Goal: Task Accomplishment & Management: Manage account settings

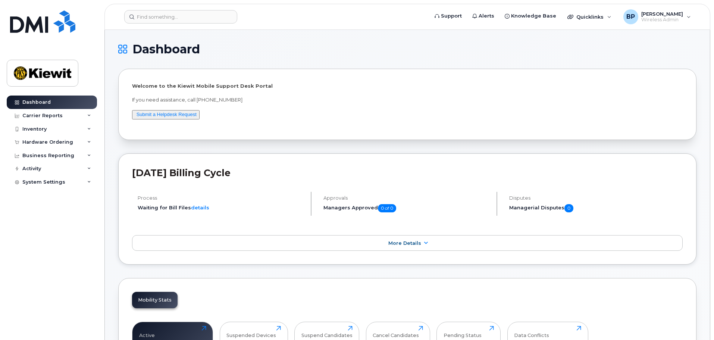
click at [177, 16] on input at bounding box center [180, 16] width 113 height 13
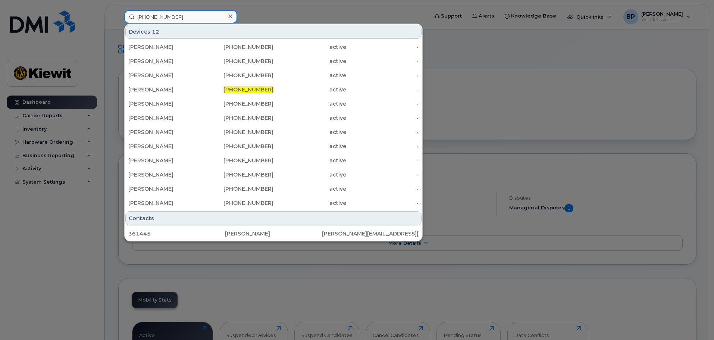
type input "361-445-5573"
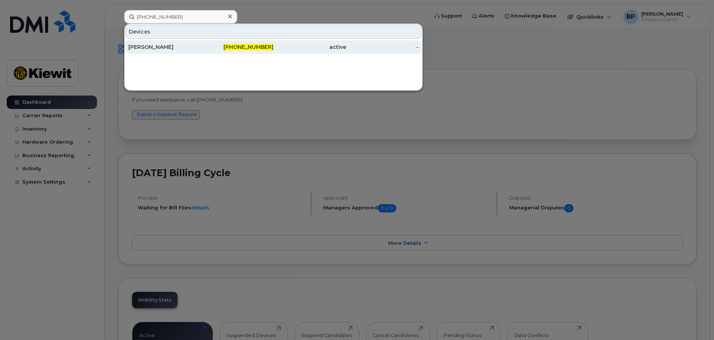
click at [170, 48] on div "XAVIER DELAGARZA" at bounding box center [164, 46] width 73 height 7
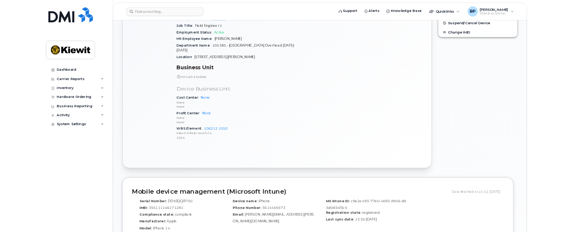
scroll to position [261, 0]
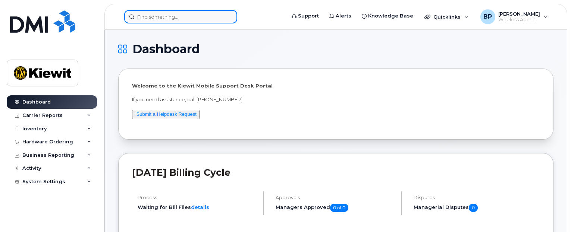
click at [156, 13] on input at bounding box center [180, 16] width 113 height 13
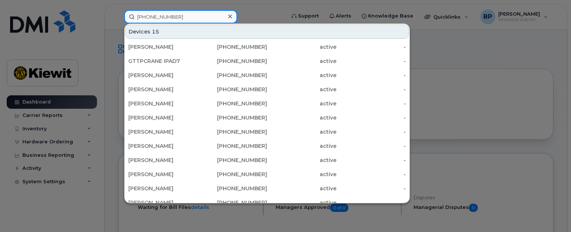
type input "361-500-2396"
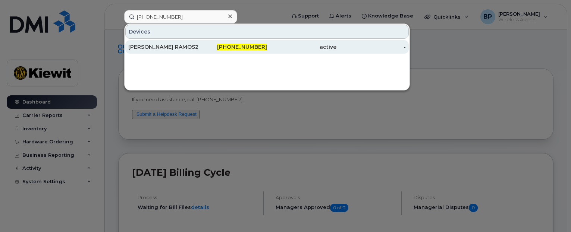
click at [161, 47] on div "MARTIN RAMOS2" at bounding box center [162, 46] width 69 height 7
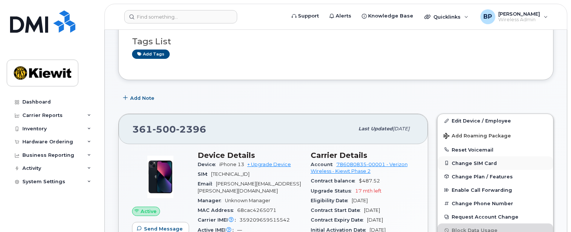
scroll to position [75, 0]
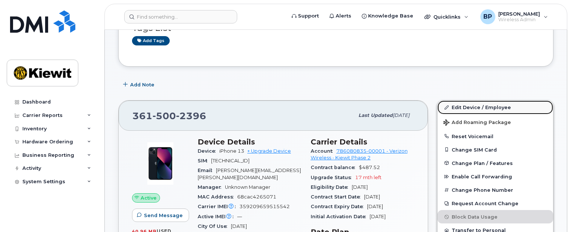
click at [467, 107] on link "Edit Device / Employee" at bounding box center [495, 107] width 116 height 13
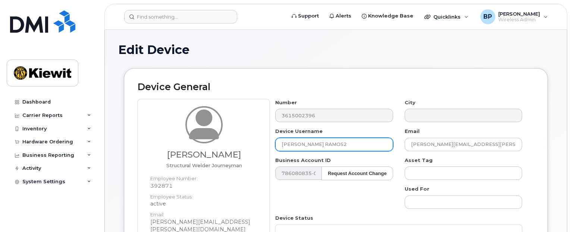
drag, startPoint x: 329, startPoint y: 143, endPoint x: 270, endPoint y: 144, distance: 59.3
click at [270, 144] on div "Device Username [PERSON_NAME] RAMOS2" at bounding box center [334, 139] width 129 height 23
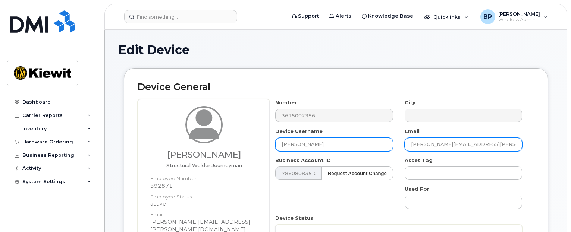
type input "[PERSON_NAME]"
drag, startPoint x: 496, startPoint y: 143, endPoint x: 334, endPoint y: 143, distance: 162.2
click at [334, 143] on div "Number 3615002396 City Device Username [PERSON_NAME] Email [PERSON_NAME][EMAIL_…" at bounding box center [399, 189] width 258 height 181
type input "a"
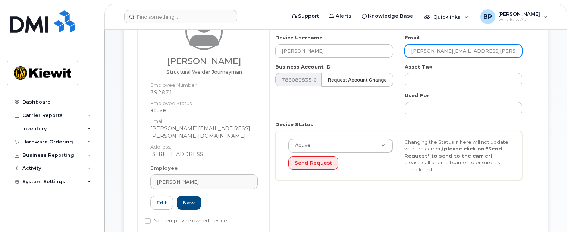
scroll to position [112, 0]
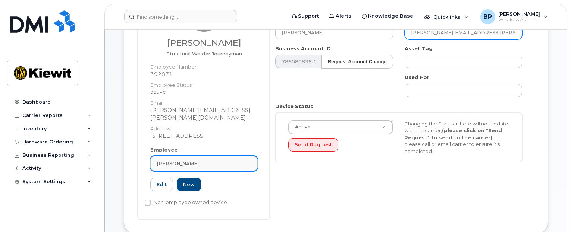
type input "ADRIAN.FLORES@KIEWIT.COM"
click at [197, 160] on div "Martin Ramos" at bounding box center [204, 163] width 95 height 7
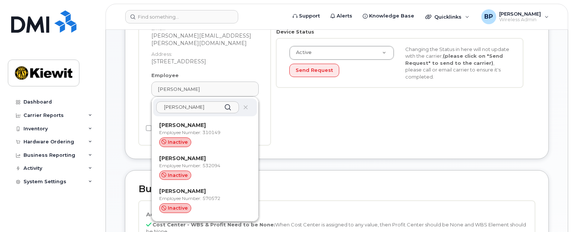
scroll to position [149, 0]
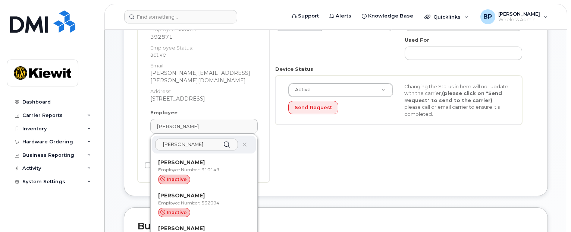
type input "ADRIAN FLORES"
click at [241, 95] on dd "905 Powerhouse Rd" at bounding box center [203, 98] width 107 height 7
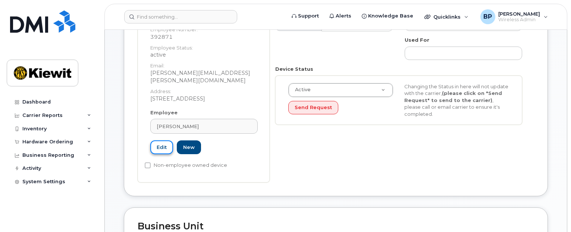
click at [167, 141] on link "Edit" at bounding box center [161, 148] width 23 height 14
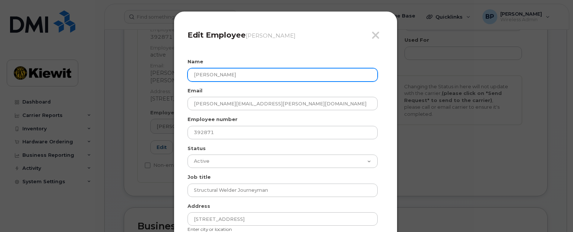
drag, startPoint x: 229, startPoint y: 75, endPoint x: 161, endPoint y: 70, distance: 67.6
click at [162, 70] on div "Close Edit Employee Martin Ramos Name Martin Ramos Email MARTIN.RAMOS2@KIEWIT.C…" at bounding box center [286, 116] width 573 height 232
type input "a"
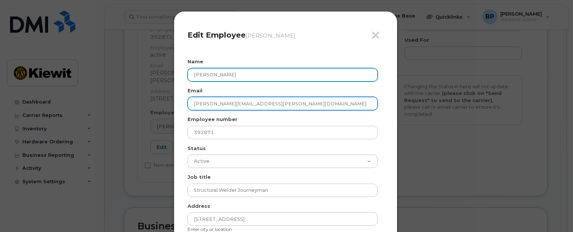
type input "Adrian Flores"
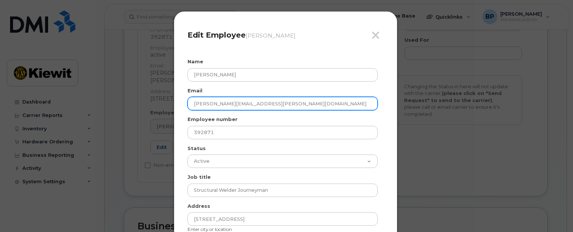
drag, startPoint x: 274, startPoint y: 103, endPoint x: 179, endPoint y: 103, distance: 94.7
click at [179, 103] on div "Close Edit Employee Martin Ramos Name Adrian Flores Email MARTIN.RAMOS2@KIEWIT.…" at bounding box center [286, 138] width 224 height 255
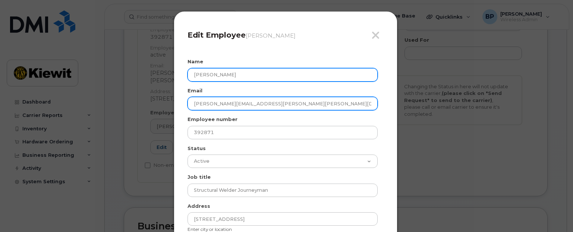
type input "[PERSON_NAME][EMAIL_ADDRESS][PERSON_NAME][PERSON_NAME][DOMAIN_NAME]"
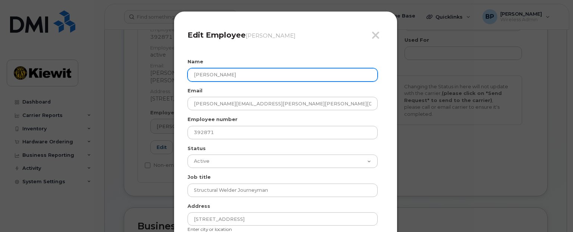
click at [205, 74] on input "Adrian Flores" at bounding box center [283, 74] width 190 height 13
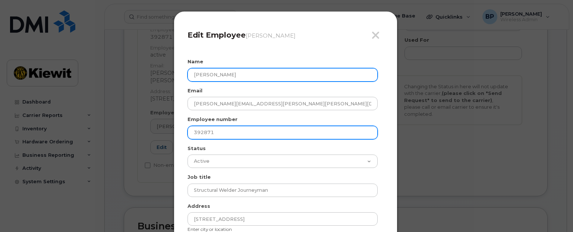
type input "[PERSON_NAME]"
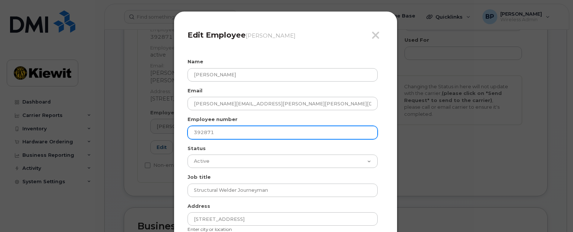
drag, startPoint x: 224, startPoint y: 134, endPoint x: 173, endPoint y: 134, distance: 51.8
click at [174, 134] on div "Close Edit Employee Martin Ramos Name Adrain Flores Email Adrain.Flores@kiewit.…" at bounding box center [286, 138] width 224 height 255
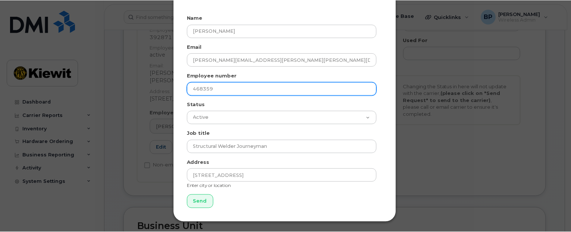
scroll to position [45, 0]
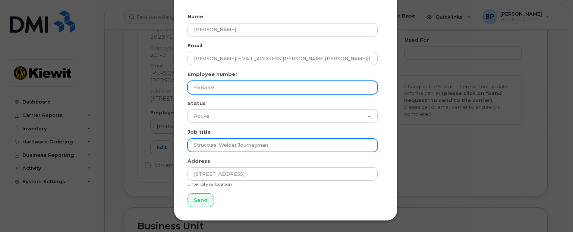
type input "468359"
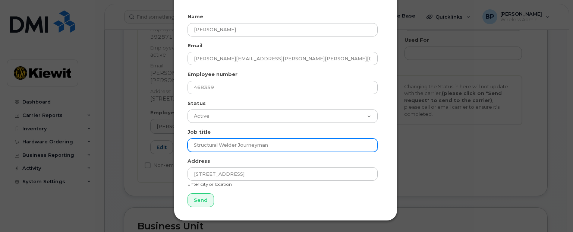
click at [268, 145] on input "Structural Welder Journeyman" at bounding box center [283, 145] width 190 height 13
type input "S"
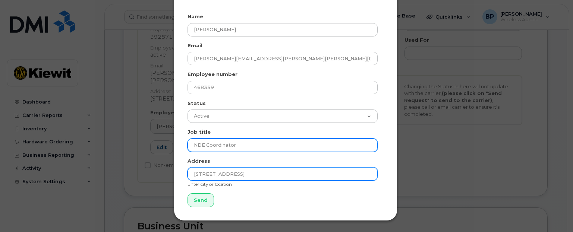
type input "NDE Coordinator"
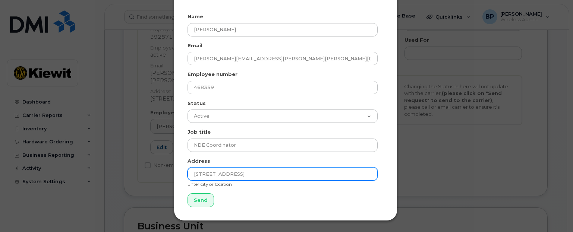
drag, startPoint x: 250, startPoint y: 174, endPoint x: 189, endPoint y: 173, distance: 61.2
click at [189, 173] on input "905 Powerhouse Rd" at bounding box center [283, 173] width 190 height 13
type input "[GEOGRAPHIC_DATA], [US_STATE]"
click at [188, 194] on input "Send" at bounding box center [201, 201] width 26 height 14
type input "Send"
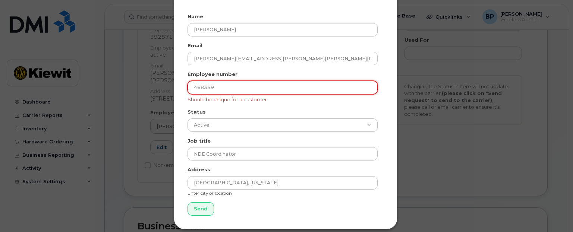
click at [192, 84] on input "468359" at bounding box center [283, 87] width 190 height 13
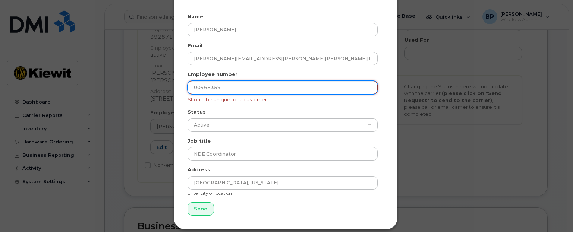
type input "00468359"
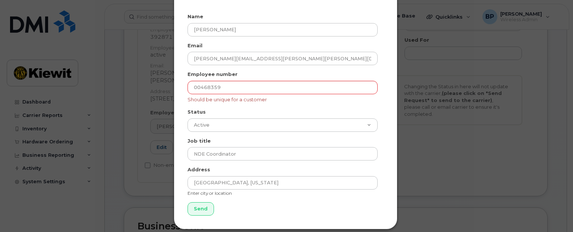
click at [381, 202] on form "Name Adrain Flores Email Adrain.Flores@kiewit.com Employee number 00468359 Shou…" at bounding box center [286, 114] width 196 height 203
click at [197, 208] on input "Send" at bounding box center [201, 209] width 26 height 14
type input "Send"
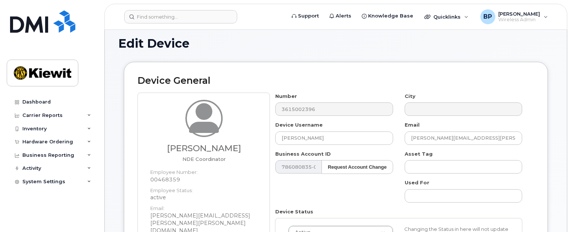
scroll to position [0, 0]
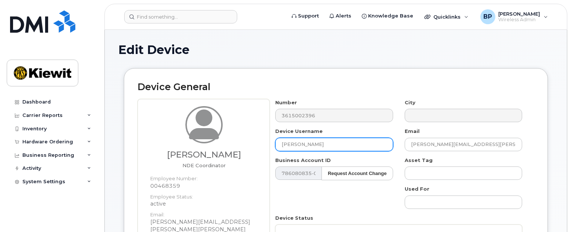
drag, startPoint x: 326, startPoint y: 145, endPoint x: 269, endPoint y: 145, distance: 56.3
click at [269, 145] on div "Adrain Flores NDE Coordinator Employee Number: 00468359 Employee Status: active…" at bounding box center [336, 219] width 396 height 240
type input "f"
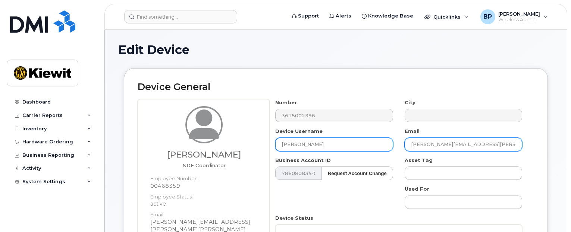
type input "[PERSON_NAME]"
drag, startPoint x: 490, startPoint y: 145, endPoint x: 388, endPoint y: 144, distance: 102.6
click at [388, 144] on div "Number 3615002396 City Device Username Adrain Flores Email ADRIAN.FLORES@KIEWIT…" at bounding box center [399, 189] width 258 height 181
type input "a"
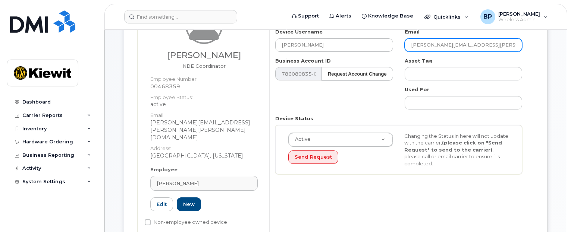
scroll to position [112, 0]
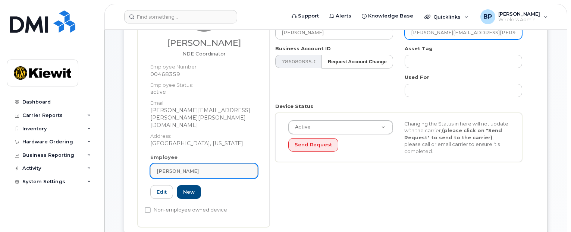
type input "[PERSON_NAME][EMAIL_ADDRESS][PERSON_NAME][DOMAIN_NAME]"
click at [193, 168] on div "Martin Ramos" at bounding box center [204, 171] width 95 height 7
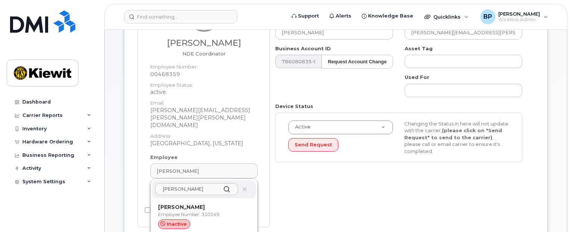
click at [179, 183] on input "ADRIAN FLORES" at bounding box center [196, 189] width 83 height 12
drag, startPoint x: 201, startPoint y: 173, endPoint x: 158, endPoint y: 173, distance: 42.9
click at [158, 183] on input "ADRN FLORES" at bounding box center [196, 189] width 83 height 12
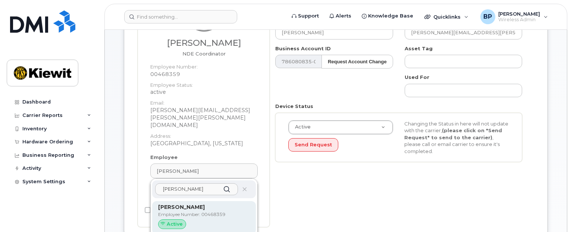
type input "ADRAIN FLORES"
click at [173, 211] on p "Employee Number: 00468359" at bounding box center [204, 214] width 92 height 7
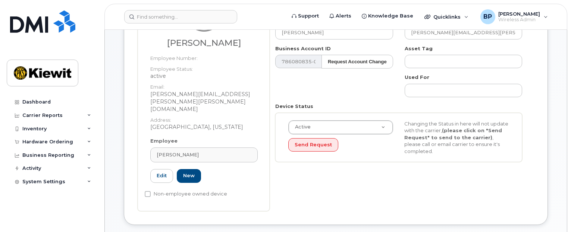
type input "00468359"
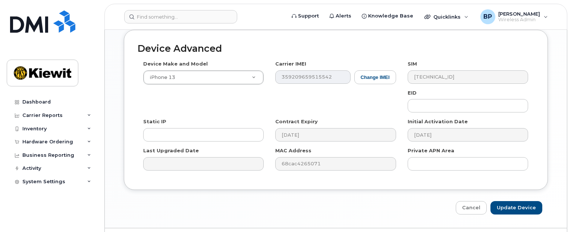
scroll to position [538, 0]
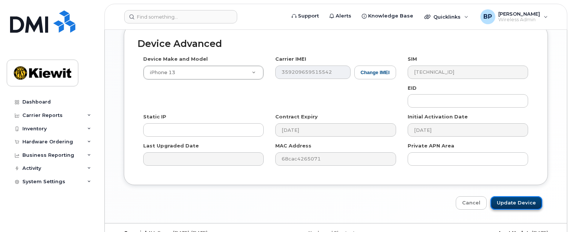
click at [509, 197] on input "Update Device" at bounding box center [516, 204] width 52 height 14
type input "Saving..."
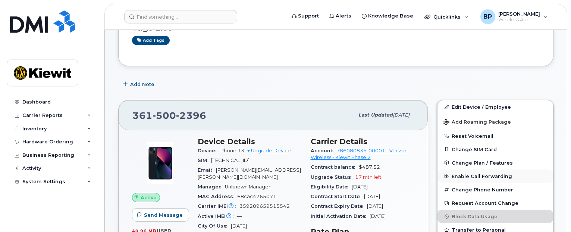
scroll to position [75, 0]
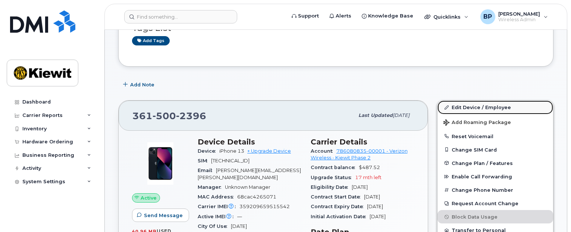
click at [468, 109] on link "Edit Device / Employee" at bounding box center [495, 107] width 116 height 13
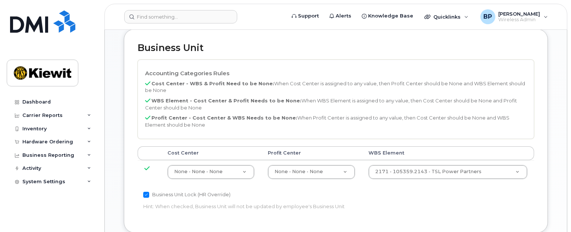
scroll to position [336, 0]
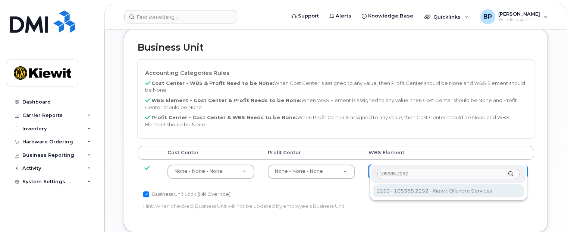
type input "105385.2252"
type input "33459010"
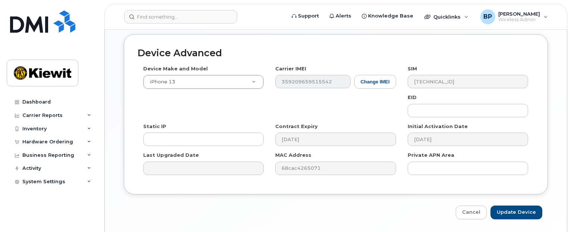
scroll to position [555, 0]
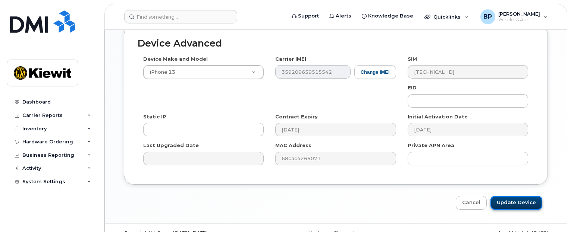
click at [510, 196] on input "Update Device" at bounding box center [516, 203] width 52 height 14
type input "Saving..."
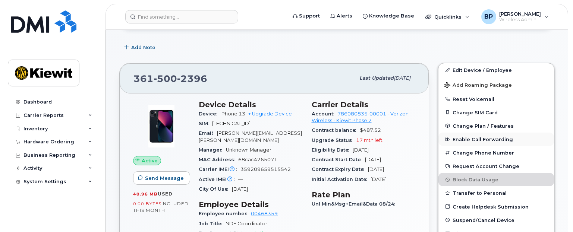
scroll to position [149, 0]
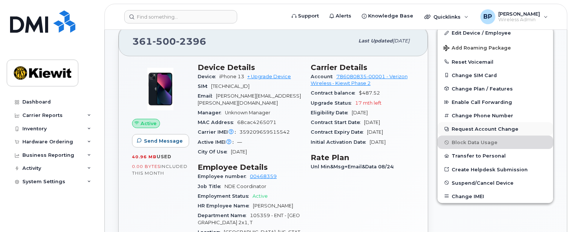
click at [482, 131] on button "Request Account Change" at bounding box center [495, 128] width 116 height 13
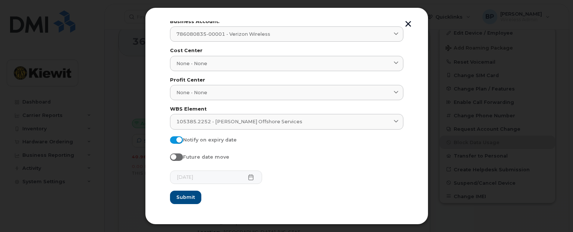
scroll to position [0, 0]
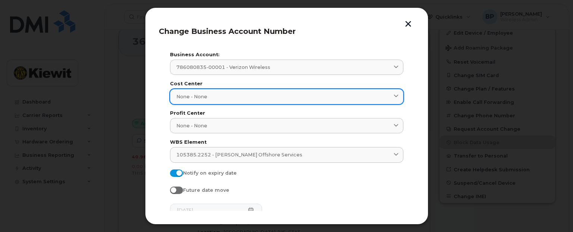
click at [394, 96] on icon at bounding box center [396, 96] width 5 height 5
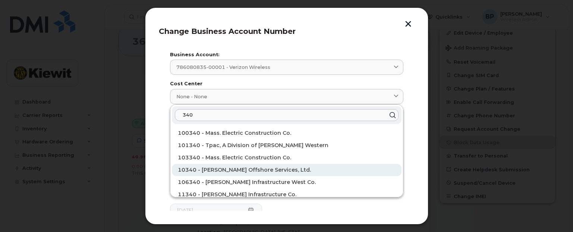
type input "340"
click at [244, 172] on span "10340 - Kiewit Offshore Services, Ltd." at bounding box center [244, 170] width 133 height 7
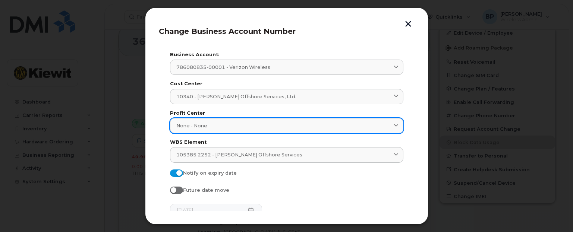
click at [396, 126] on icon at bounding box center [396, 125] width 5 height 5
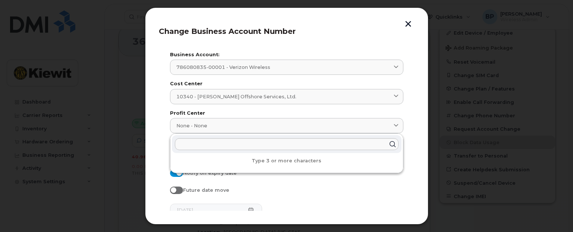
click at [361, 186] on form "Business Account: 786080835-00001 - Verizon Wireless 998975023 - AT&T Wireless …" at bounding box center [286, 145] width 233 height 185
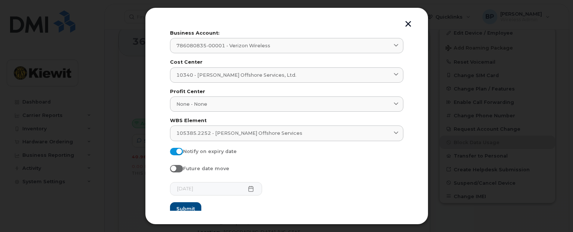
scroll to position [33, 0]
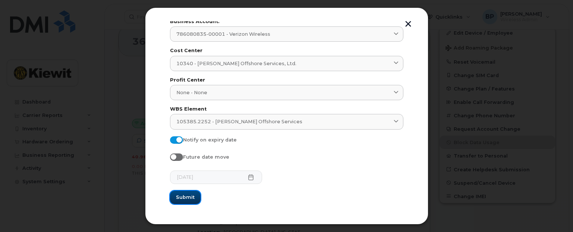
click at [183, 194] on span "Submit" at bounding box center [185, 197] width 19 height 7
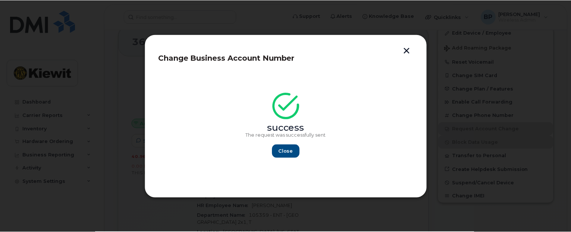
scroll to position [0, 0]
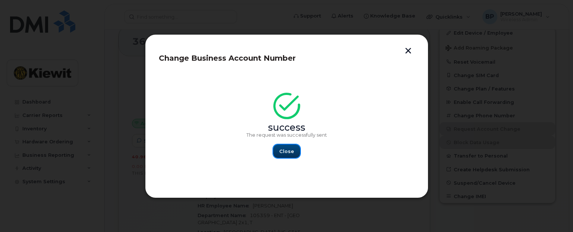
click at [289, 150] on span "Close" at bounding box center [286, 151] width 15 height 7
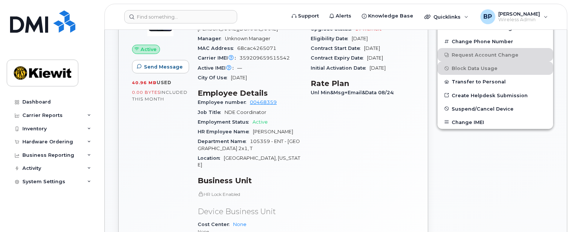
scroll to position [224, 0]
